Goal: Task Accomplishment & Management: Use online tool/utility

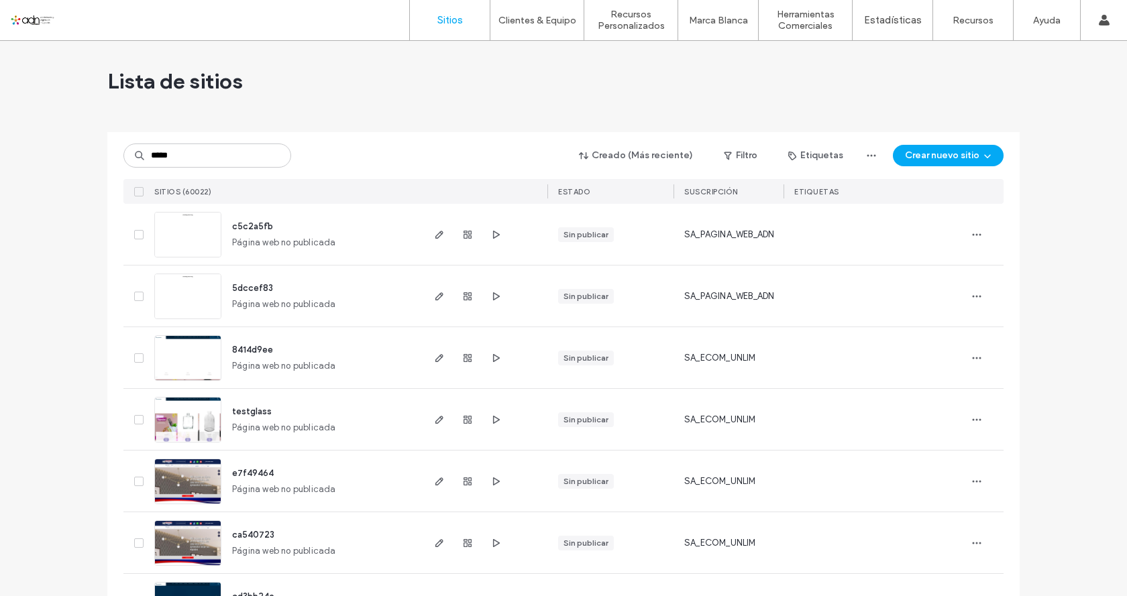
type input "*****"
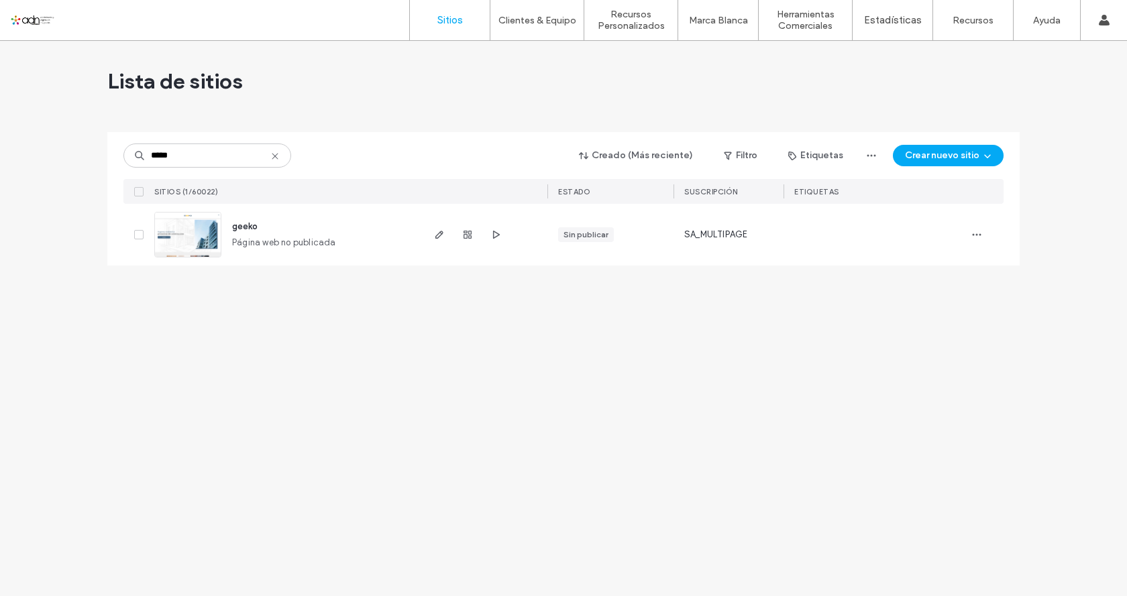
click at [178, 243] on img at bounding box center [188, 258] width 66 height 91
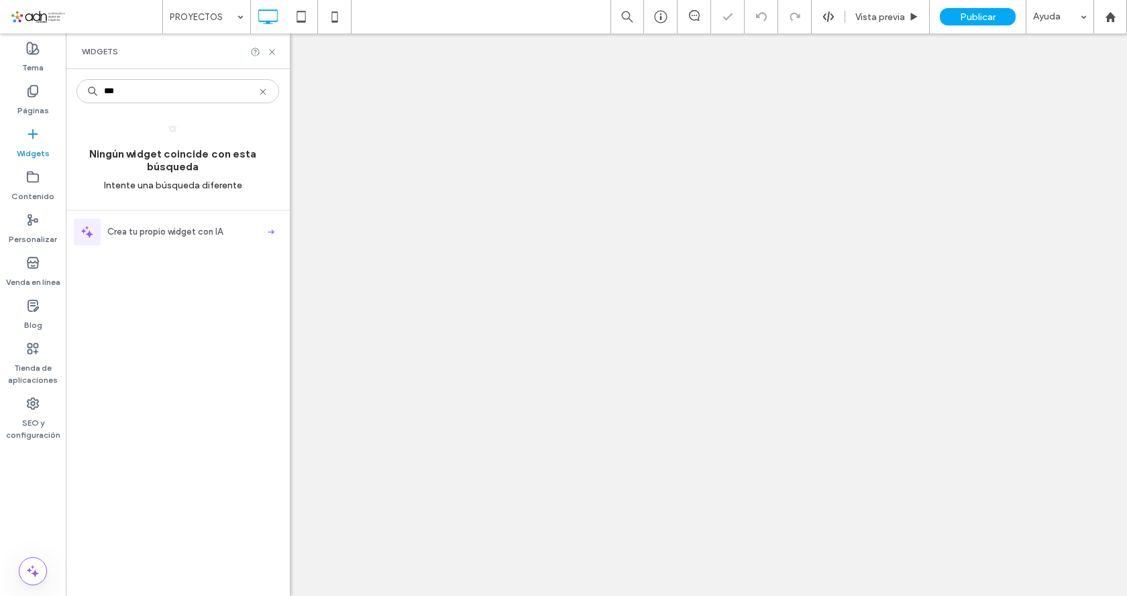
type input "***"
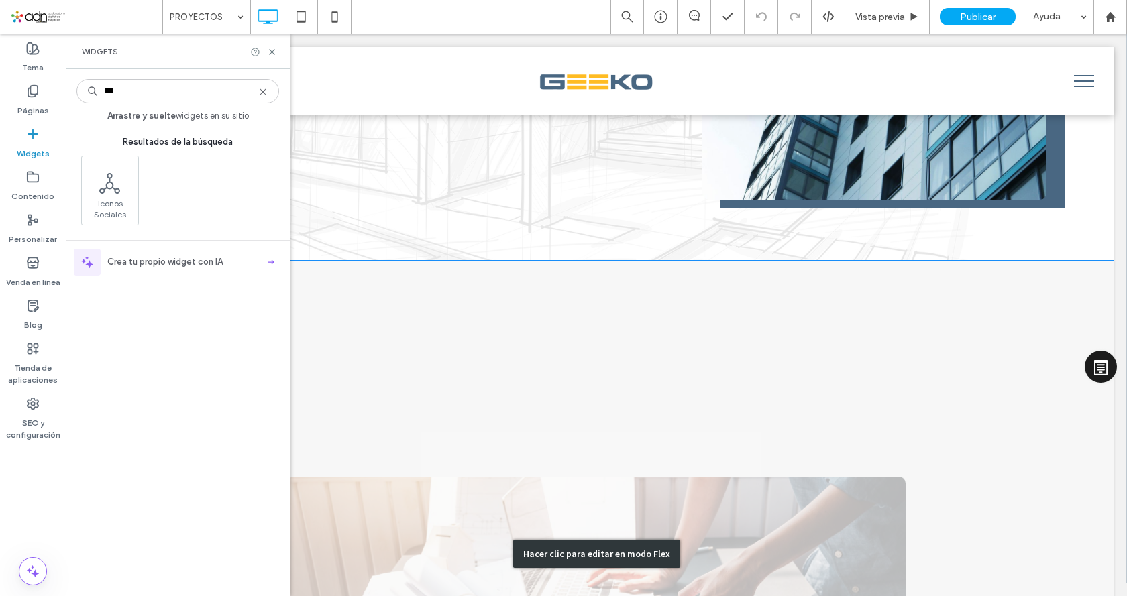
scroll to position [537, 0]
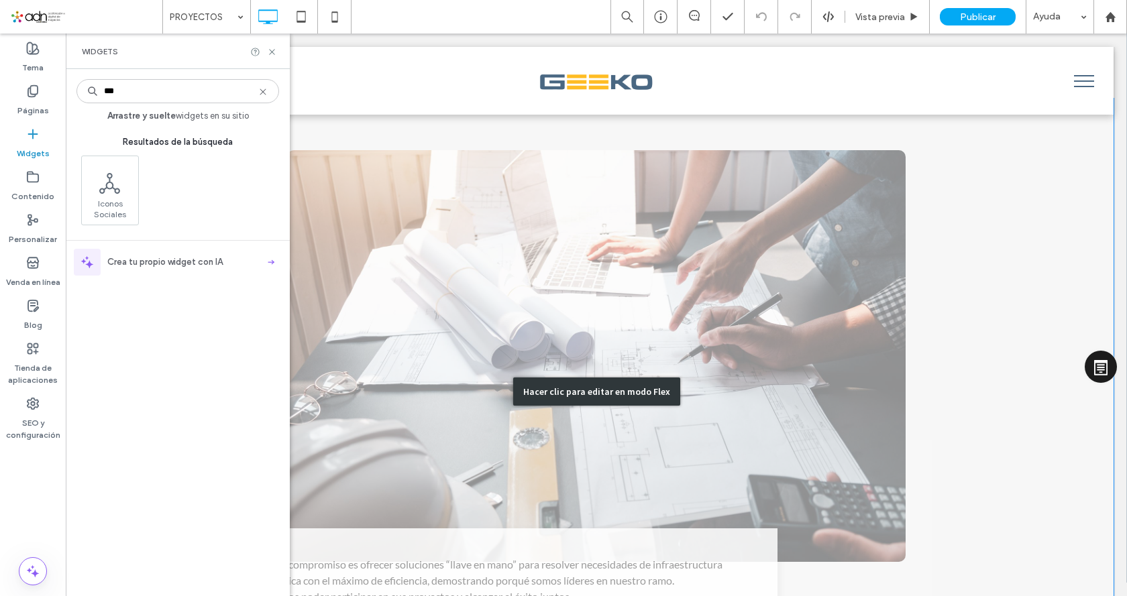
click at [544, 243] on div "Hacer clic para editar en modo Flex" at bounding box center [596, 392] width 1034 height 587
click at [544, 243] on img at bounding box center [596, 356] width 618 height 412
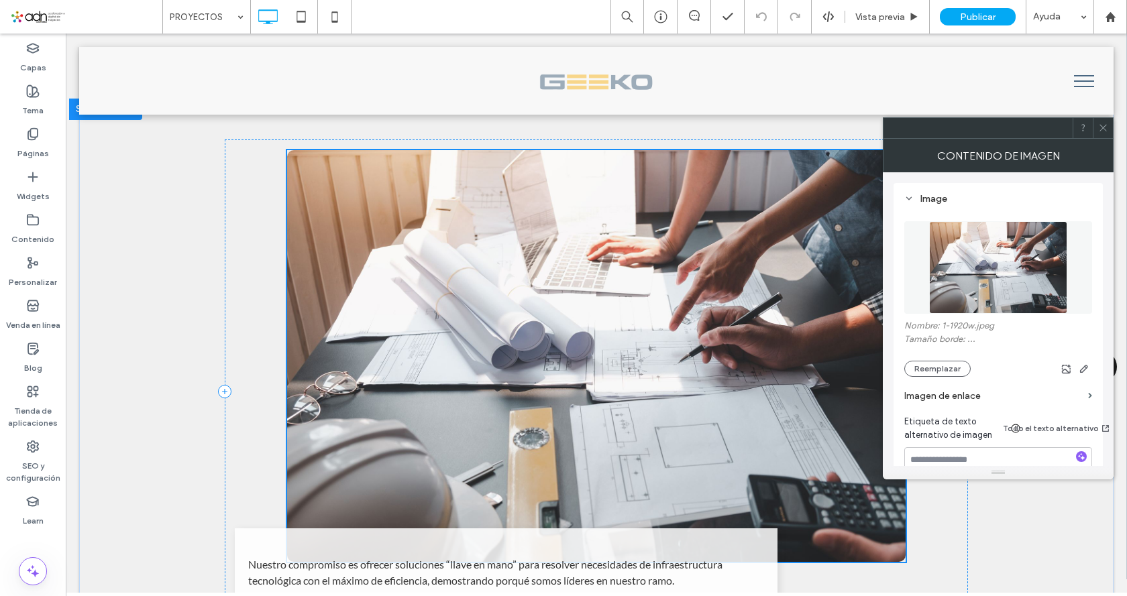
click at [485, 557] on p "Nuestro compromiso es ofrecer soluciones “llave en mano” para resolver necesida…" at bounding box center [505, 573] width 515 height 32
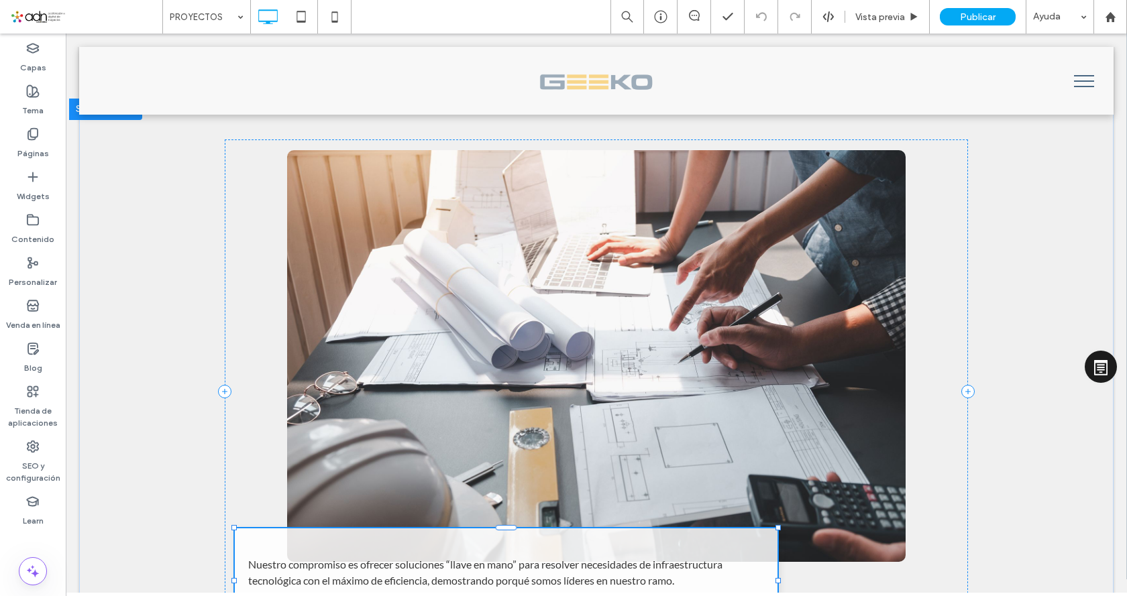
scroll to position [671, 0]
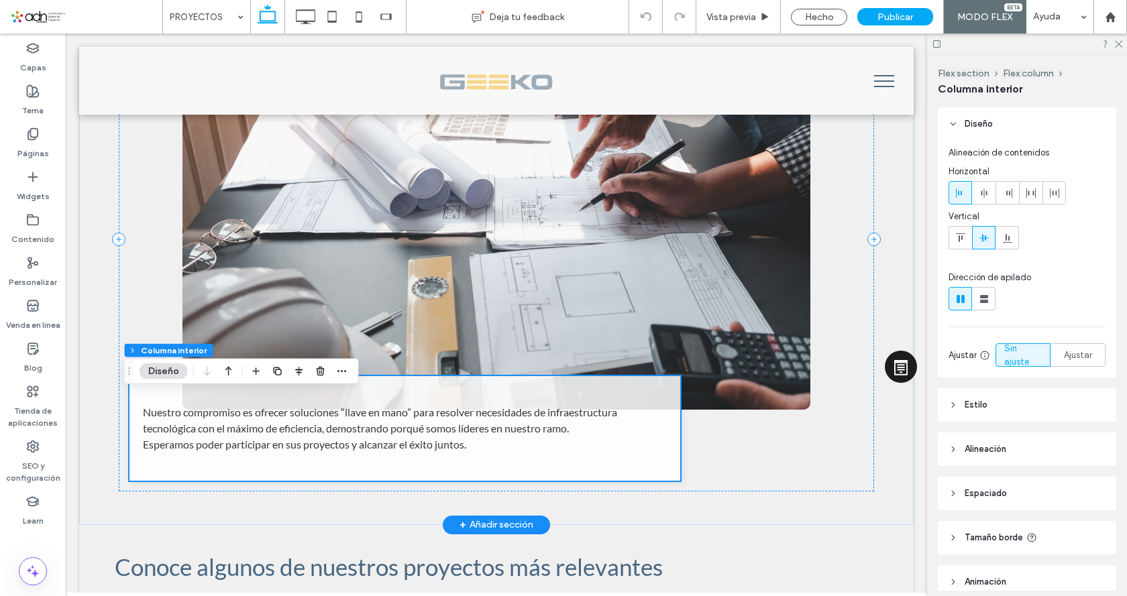
click at [508, 407] on div "Nuestro compromiso es ofrecer soluciones “llave en mano” para resolver necesida…" at bounding box center [404, 428] width 551 height 105
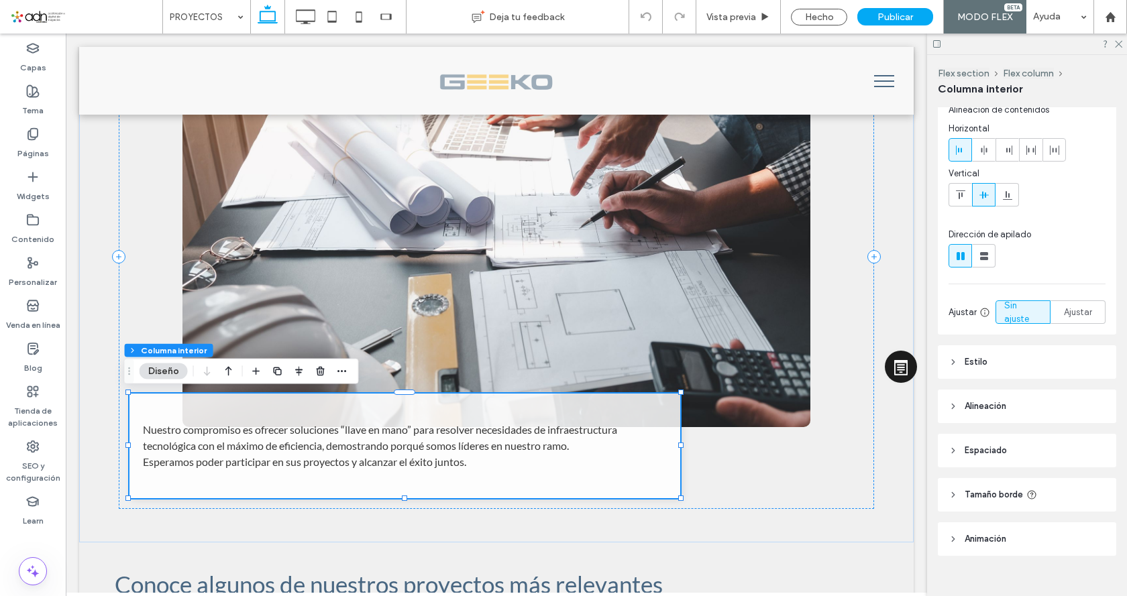
scroll to position [62, 0]
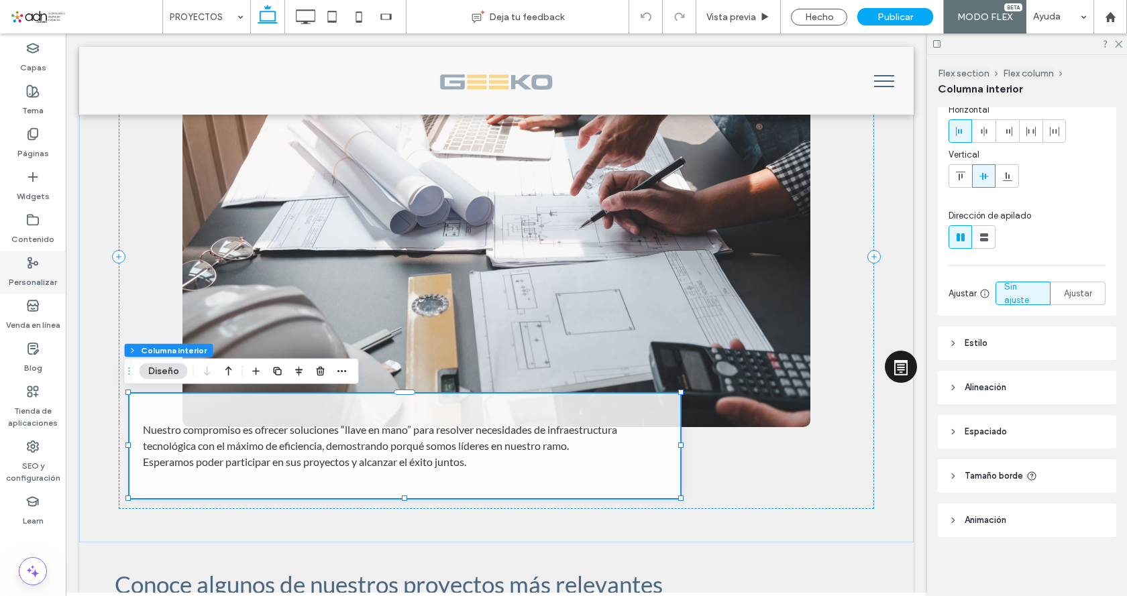
click at [34, 264] on icon at bounding box center [32, 262] width 13 height 13
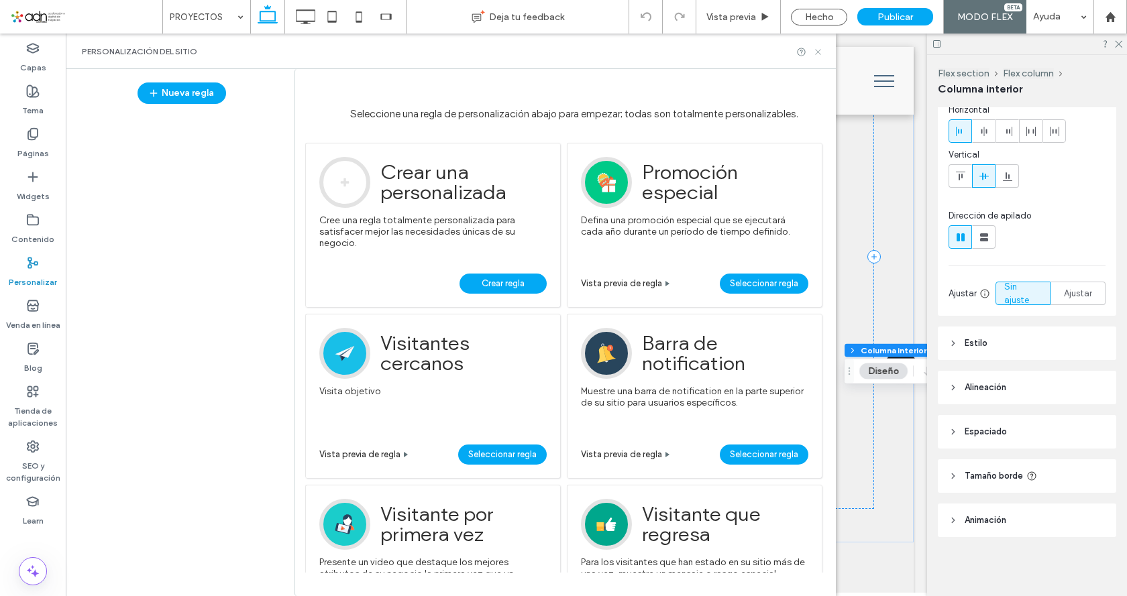
click at [814, 52] on icon at bounding box center [818, 52] width 10 height 10
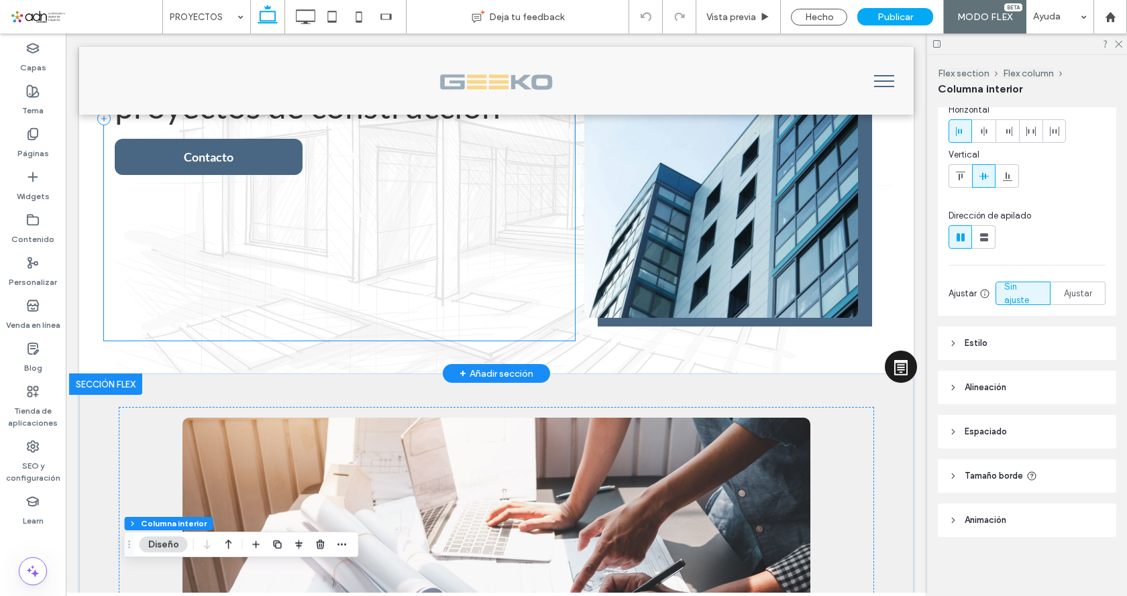
scroll to position [0, 0]
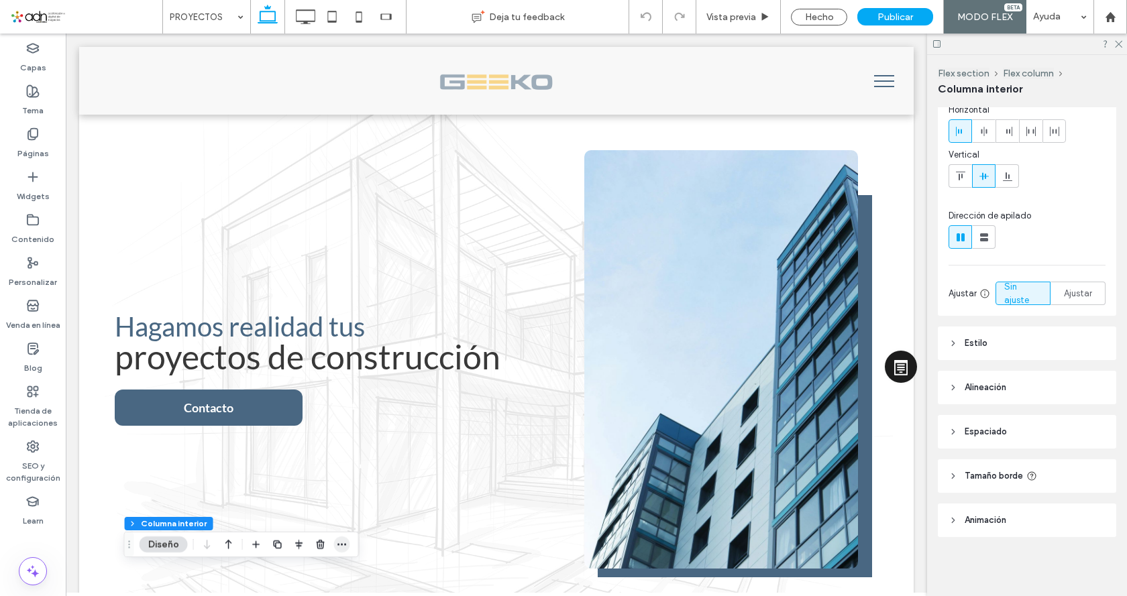
click at [341, 547] on icon "button" at bounding box center [342, 544] width 11 height 11
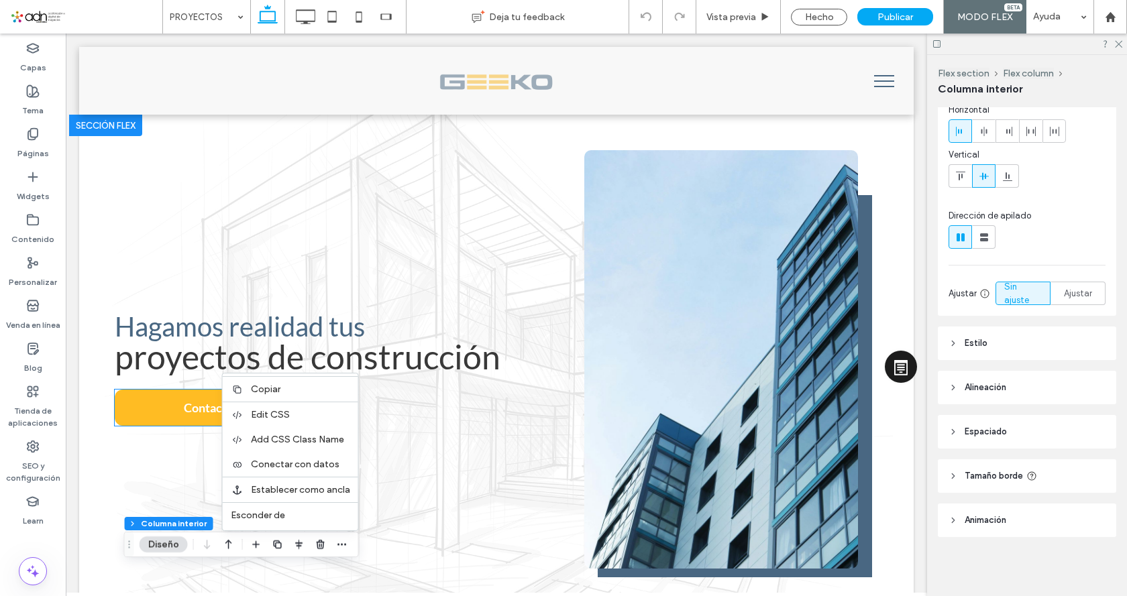
click at [161, 411] on link "Contacto" at bounding box center [209, 408] width 188 height 36
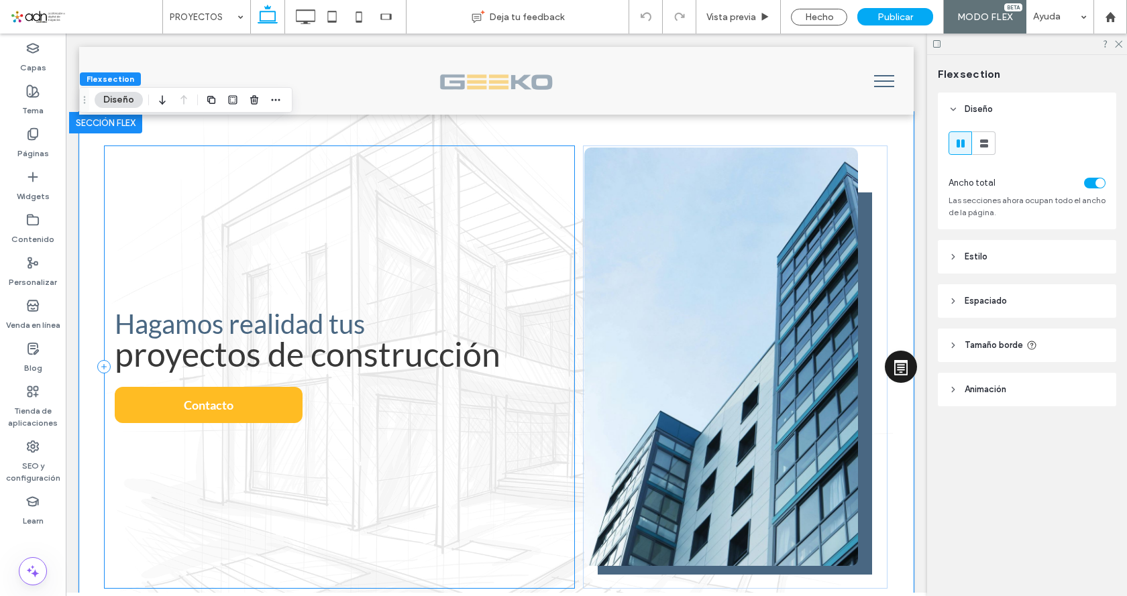
scroll to position [32, 0]
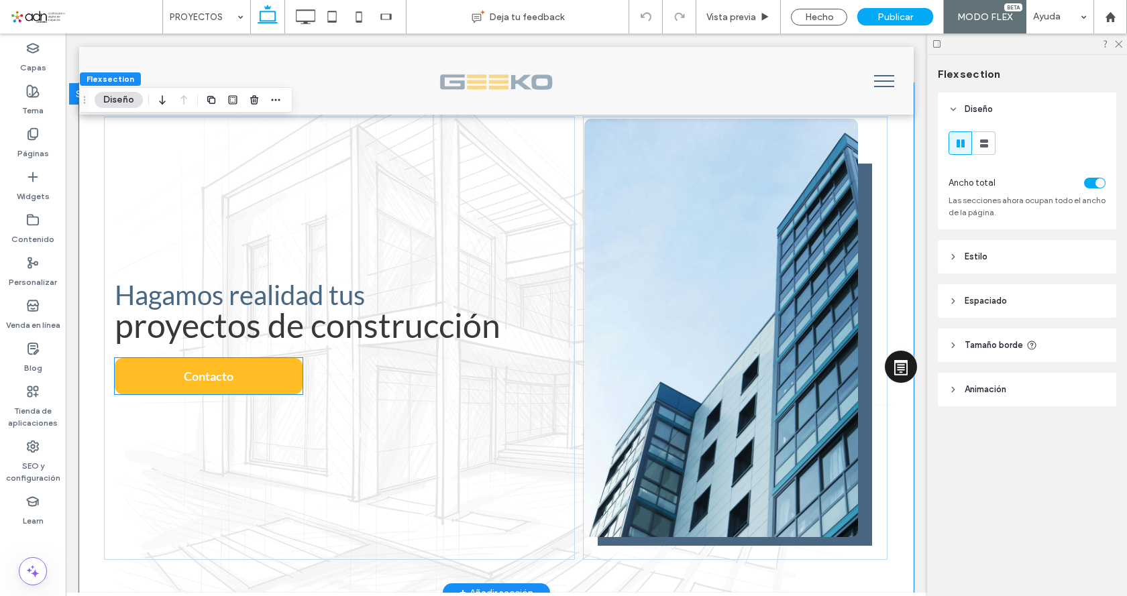
click at [152, 378] on link "Contacto" at bounding box center [209, 376] width 188 height 36
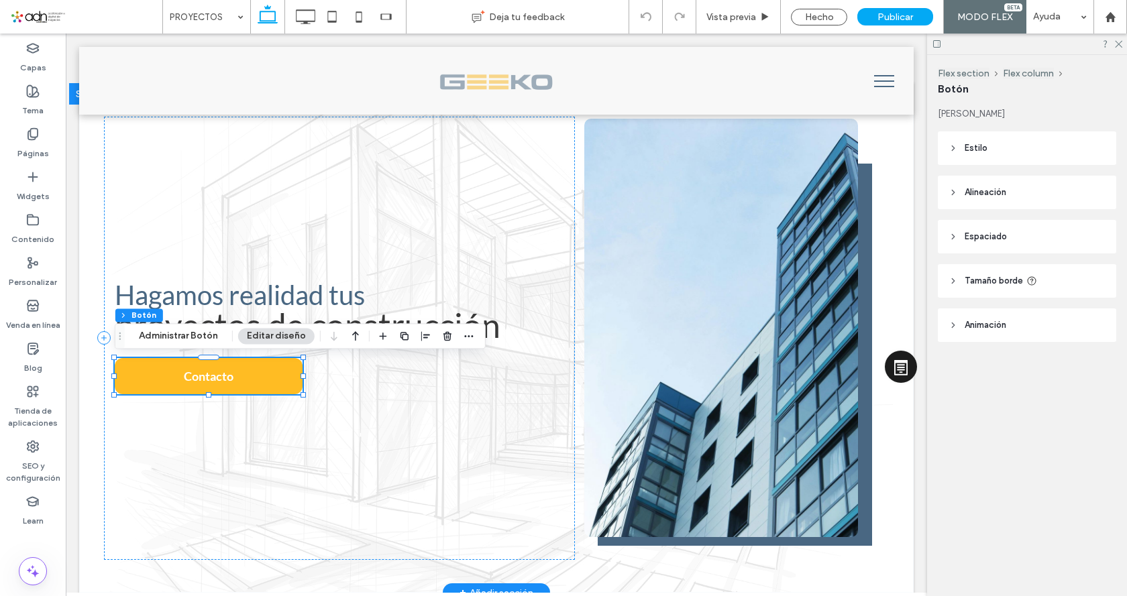
type input "**"
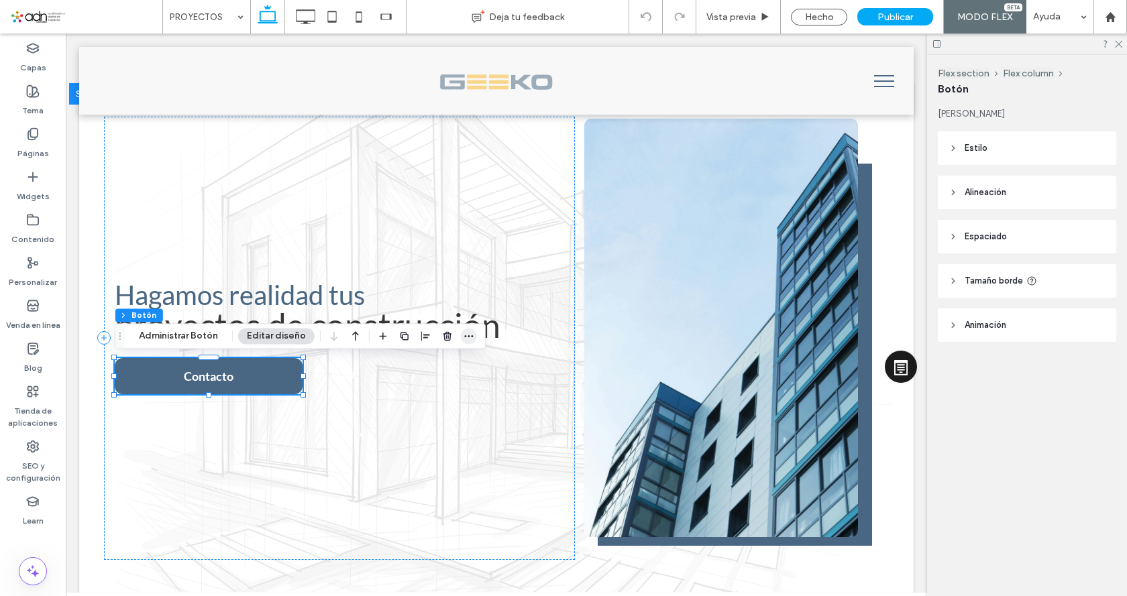
click at [466, 335] on icon "button" at bounding box center [469, 336] width 11 height 11
click at [521, 497] on div "Hagamos realidad tus proyectos de construcción Contacto" at bounding box center [339, 338] width 471 height 443
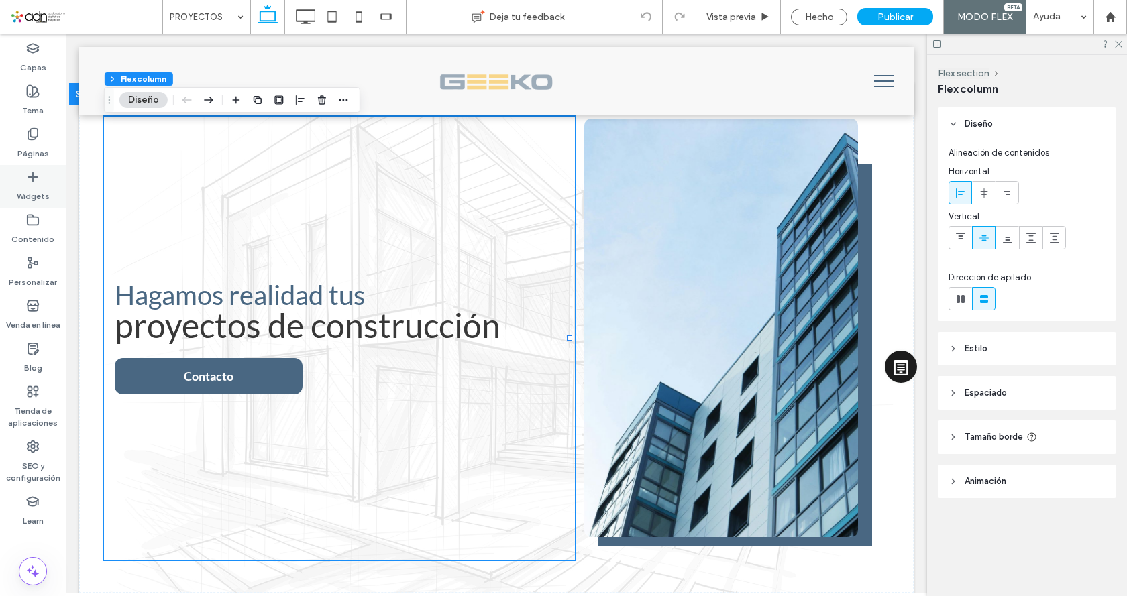
click at [35, 178] on icon at bounding box center [32, 176] width 13 height 13
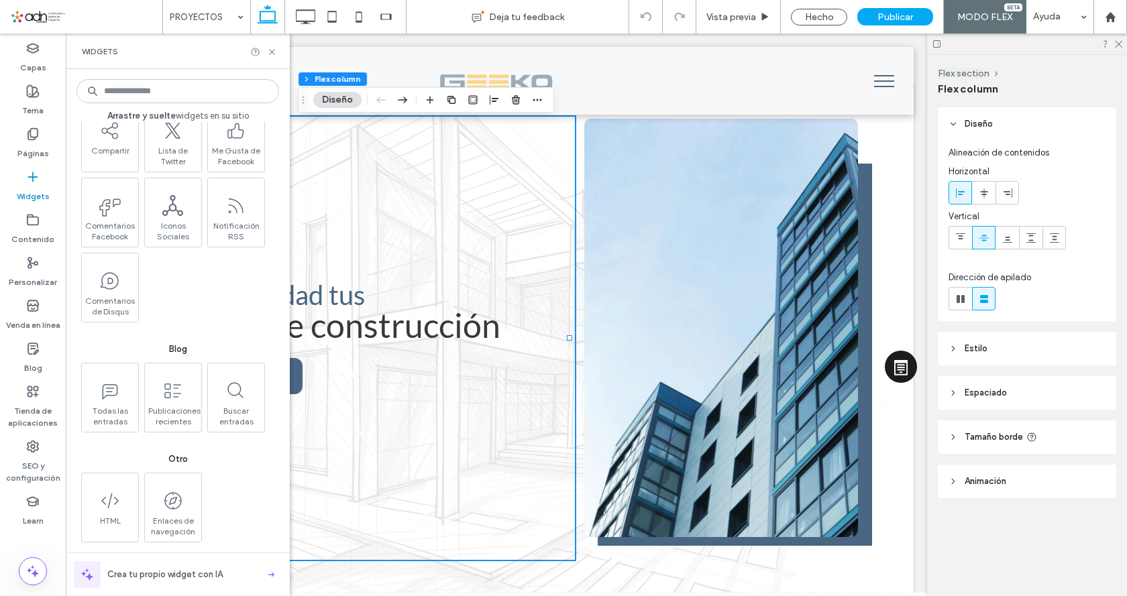
scroll to position [1784, 0]
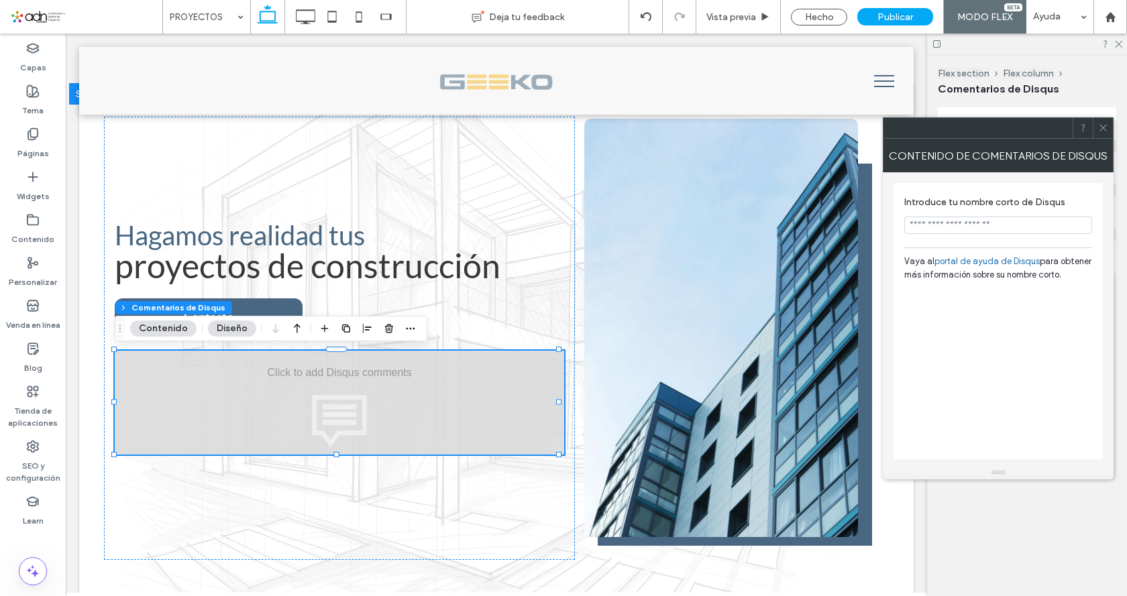
click at [1032, 227] on input "Introduce tu nombre corto de Disqus" at bounding box center [998, 225] width 188 height 17
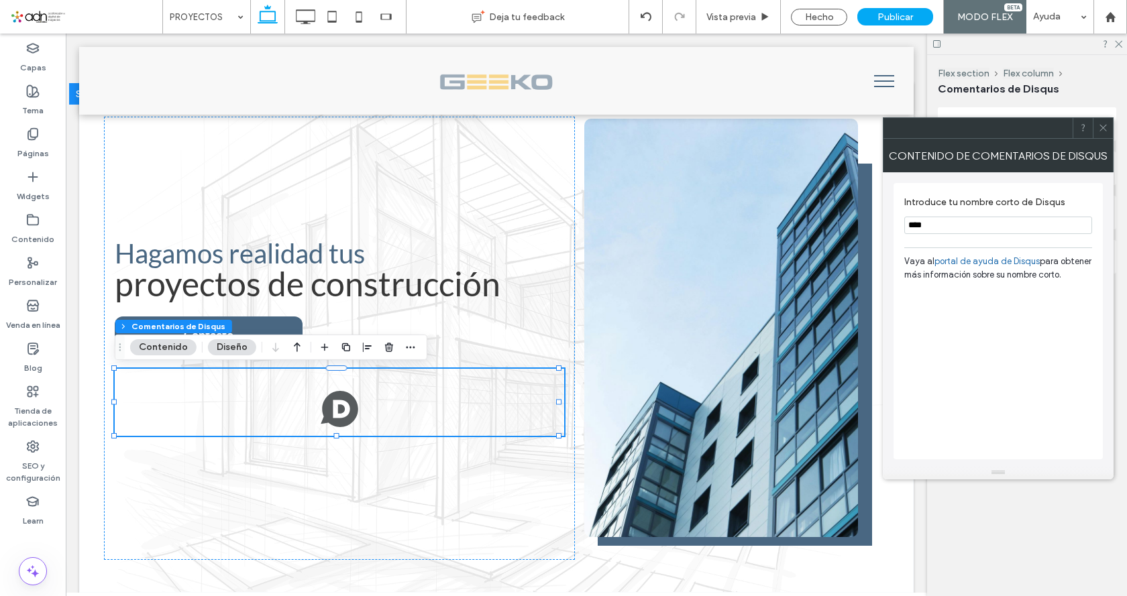
type input "****"
click at [1103, 125] on icon at bounding box center [1103, 128] width 10 height 10
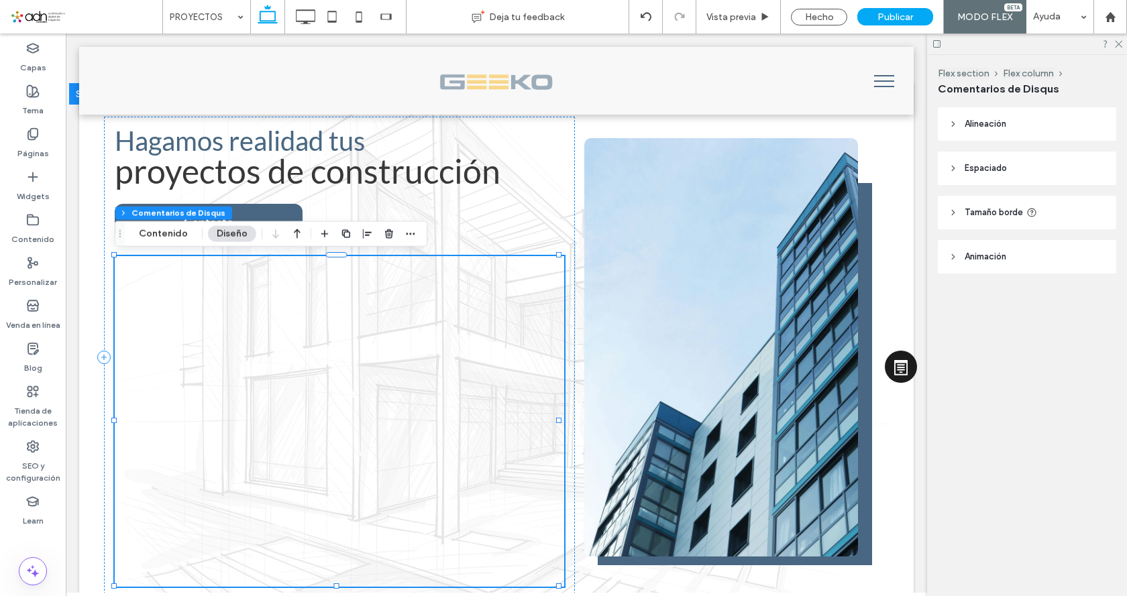
scroll to position [0, 0]
click at [286, 393] on div at bounding box center [339, 432] width 449 height 309
click at [388, 233] on use "button" at bounding box center [389, 233] width 8 height 9
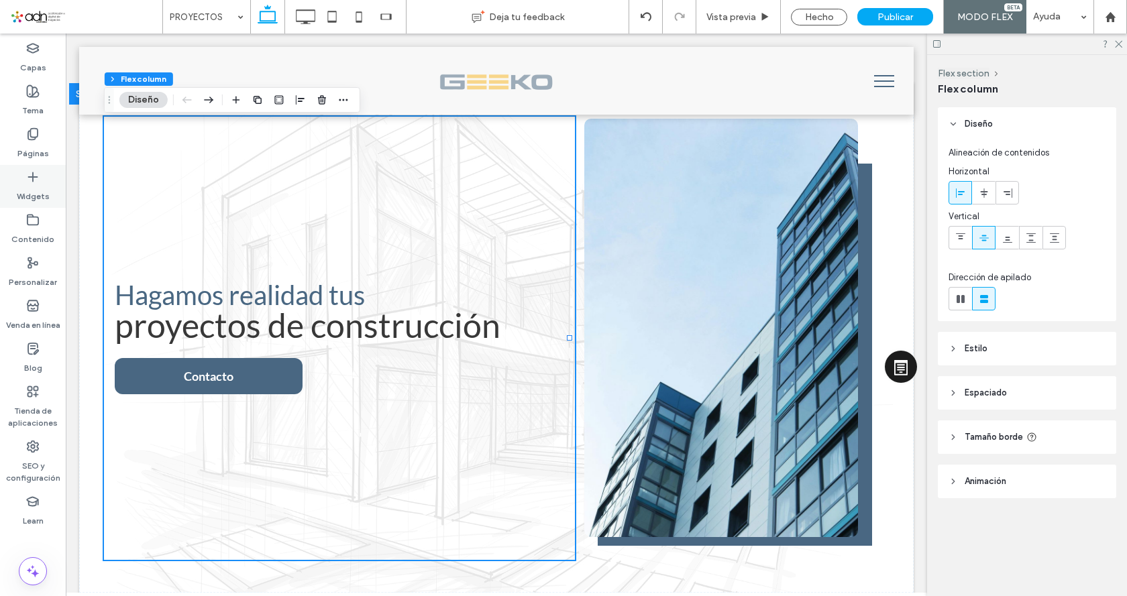
click at [39, 183] on icon at bounding box center [32, 176] width 13 height 13
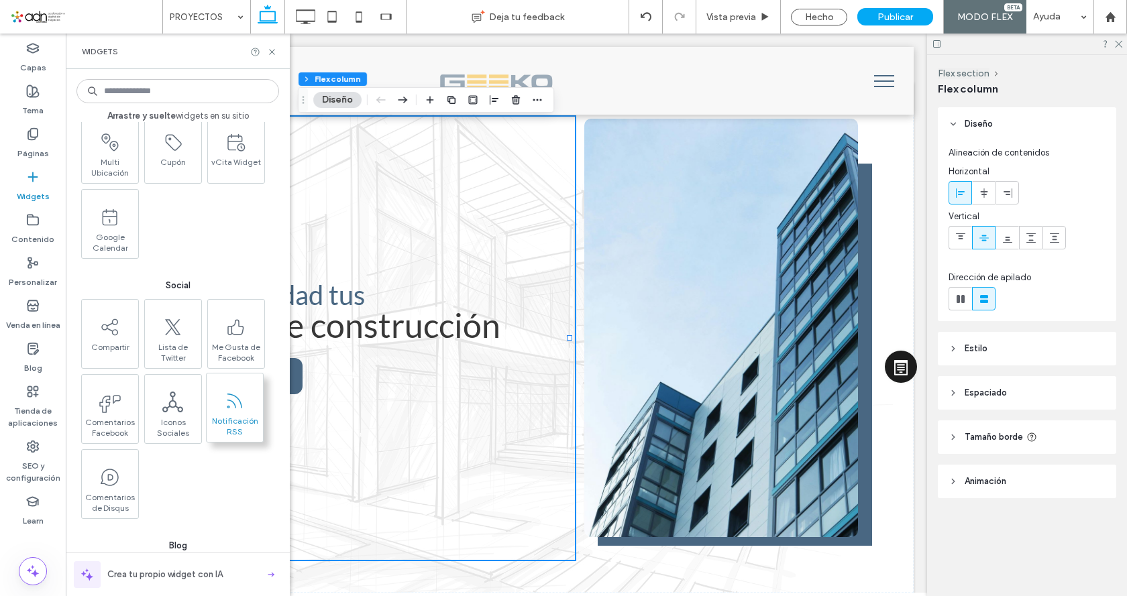
scroll to position [1784, 0]
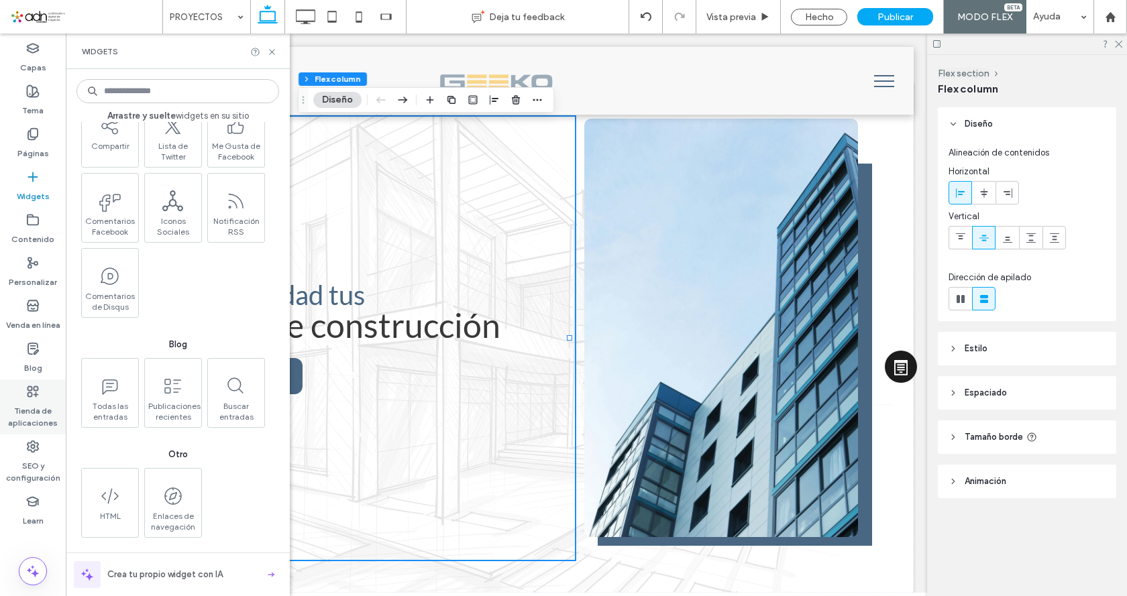
drag, startPoint x: 32, startPoint y: 396, endPoint x: 288, endPoint y: 172, distance: 340.4
click at [32, 396] on use at bounding box center [33, 391] width 10 height 10
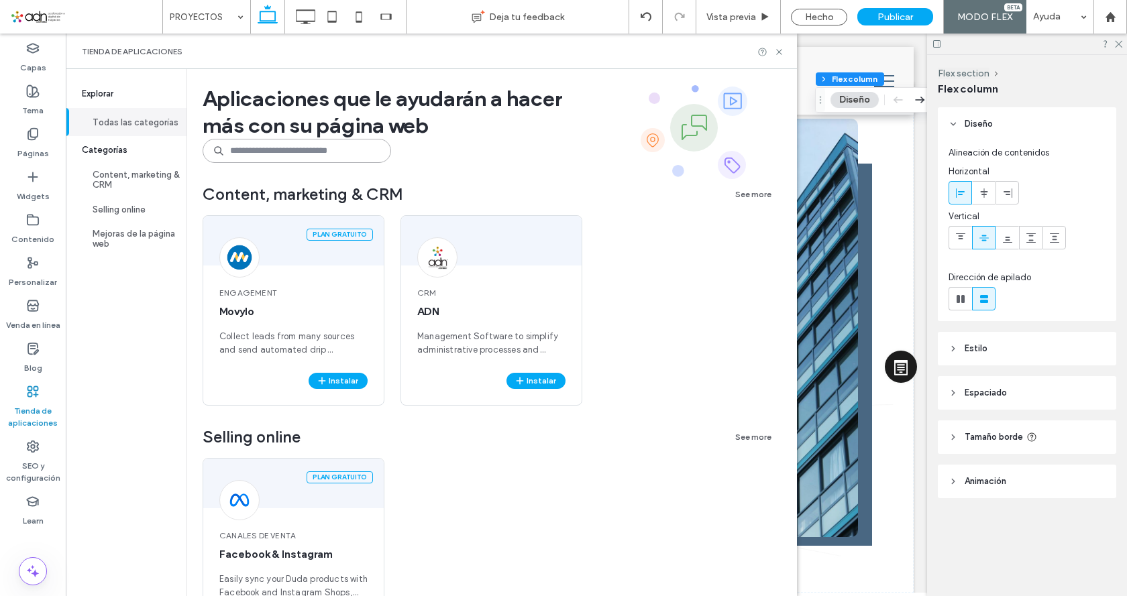
click at [264, 156] on input at bounding box center [297, 151] width 188 height 24
type input "********"
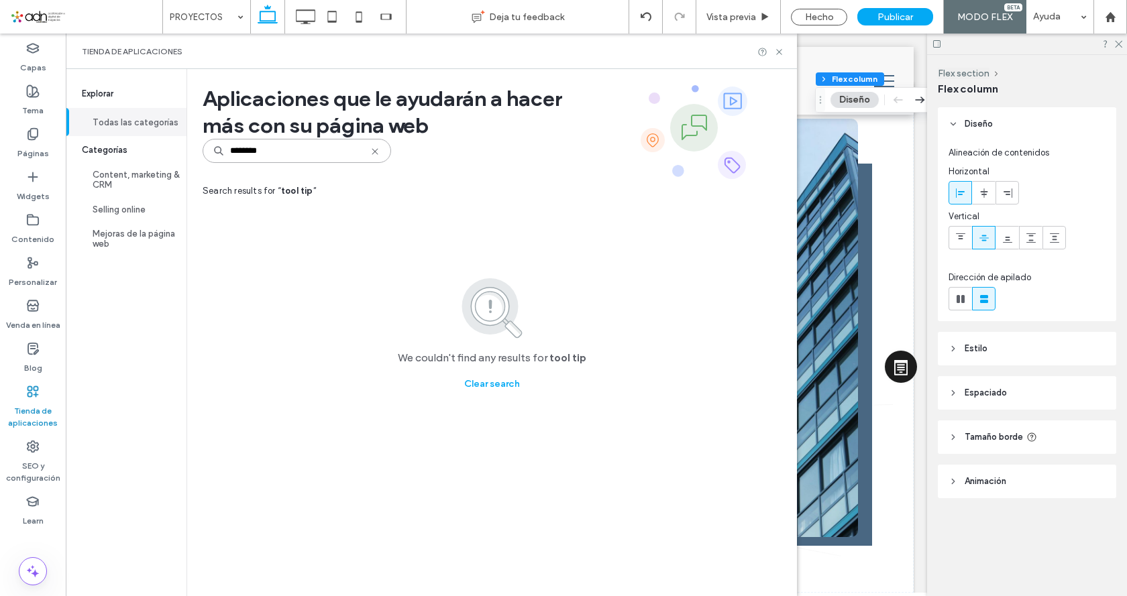
drag, startPoint x: 264, startPoint y: 156, endPoint x: 195, endPoint y: 155, distance: 69.8
click at [195, 155] on div "Aplicaciones que le ayudarán a hacer más con su página web ******** Search resu…" at bounding box center [491, 332] width 610 height 527
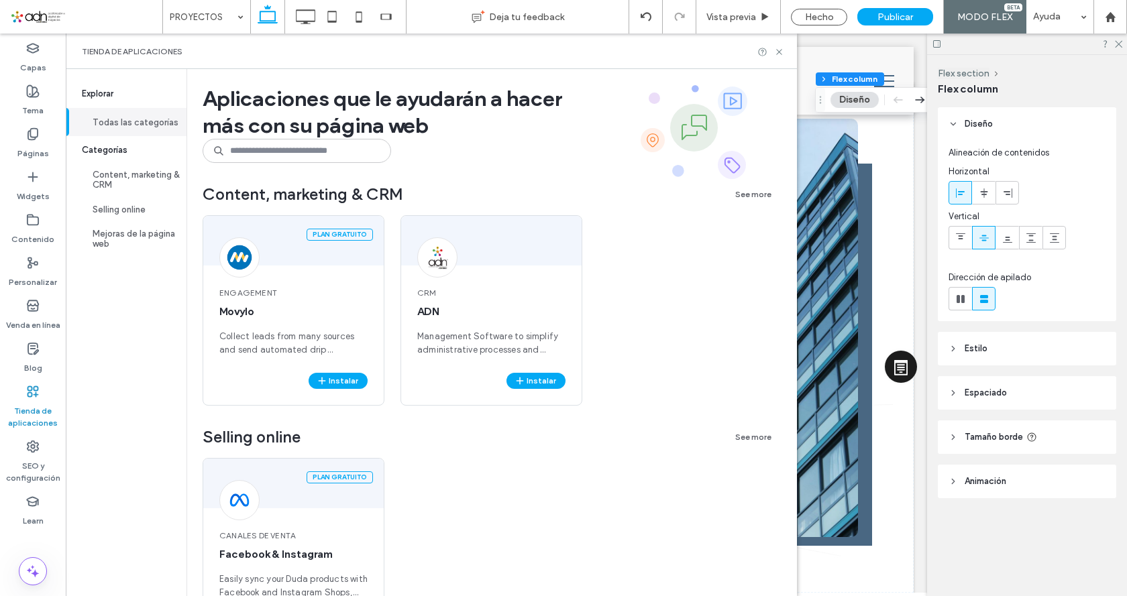
drag, startPoint x: 67, startPoint y: 119, endPoint x: 66, endPoint y: 75, distance: 44.3
click at [66, 75] on div "Capas Tema Páginas Widgets Contenido Personalizar Venda en línea Blog Tienda de…" at bounding box center [33, 315] width 66 height 563
click at [26, 264] on icon at bounding box center [32, 262] width 13 height 13
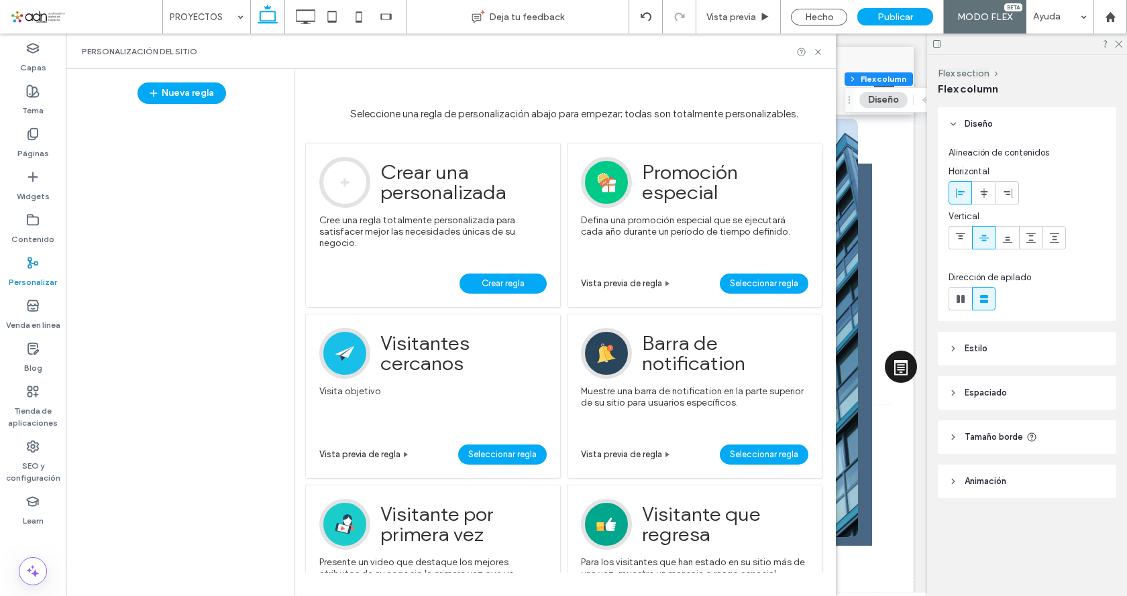
click at [488, 282] on span "Crear regla" at bounding box center [503, 284] width 43 height 20
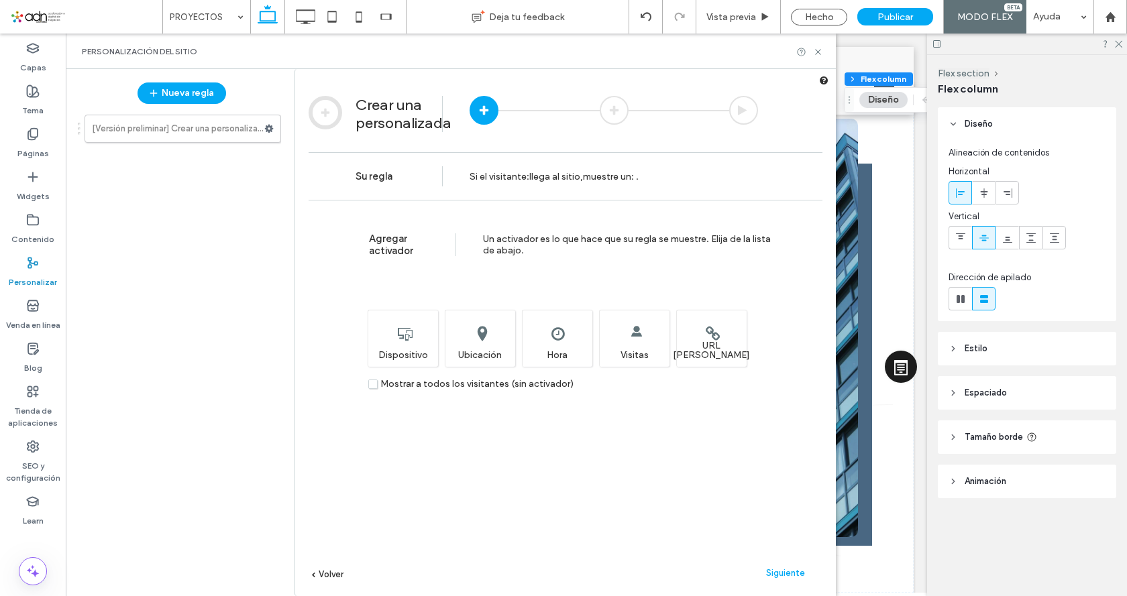
click at [321, 574] on span "Volver" at bounding box center [331, 574] width 25 height 10
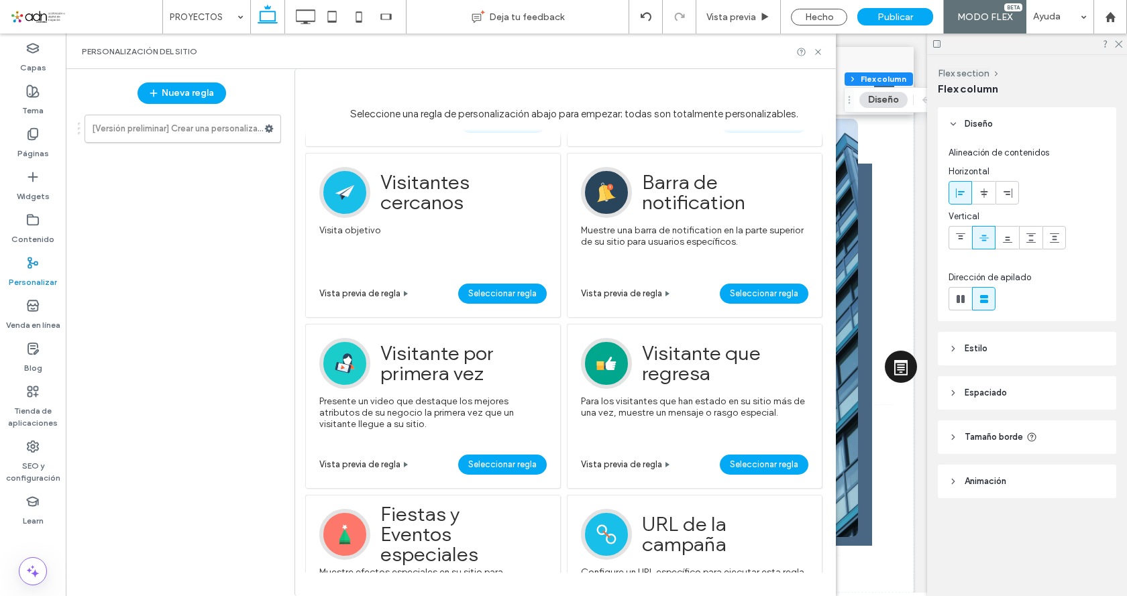
scroll to position [0, 0]
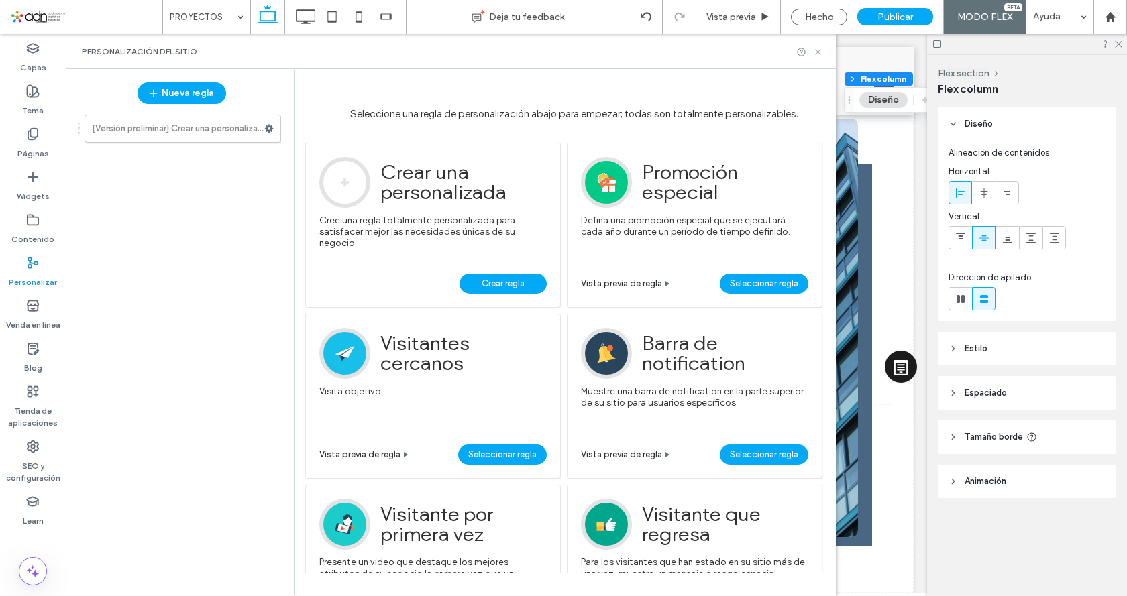
click at [816, 50] on icon at bounding box center [818, 52] width 10 height 10
